Goal: Find specific page/section: Find specific page/section

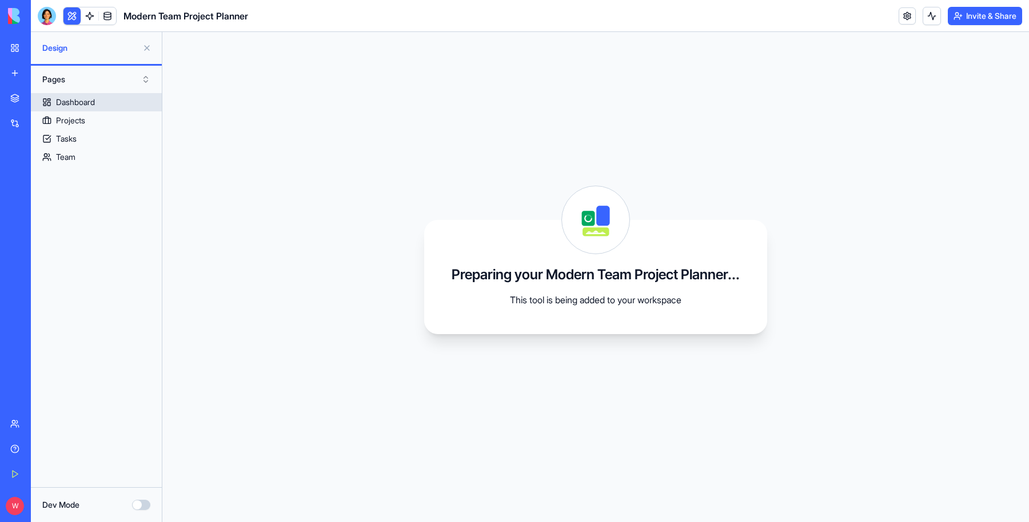
drag, startPoint x: 0, startPoint y: 0, endPoint x: 85, endPoint y: 106, distance: 135.8
click at [85, 106] on div "Dashboard" at bounding box center [75, 102] width 39 height 11
click at [92, 116] on link "Projects" at bounding box center [96, 120] width 131 height 18
